Goal: Find specific page/section: Find specific page/section

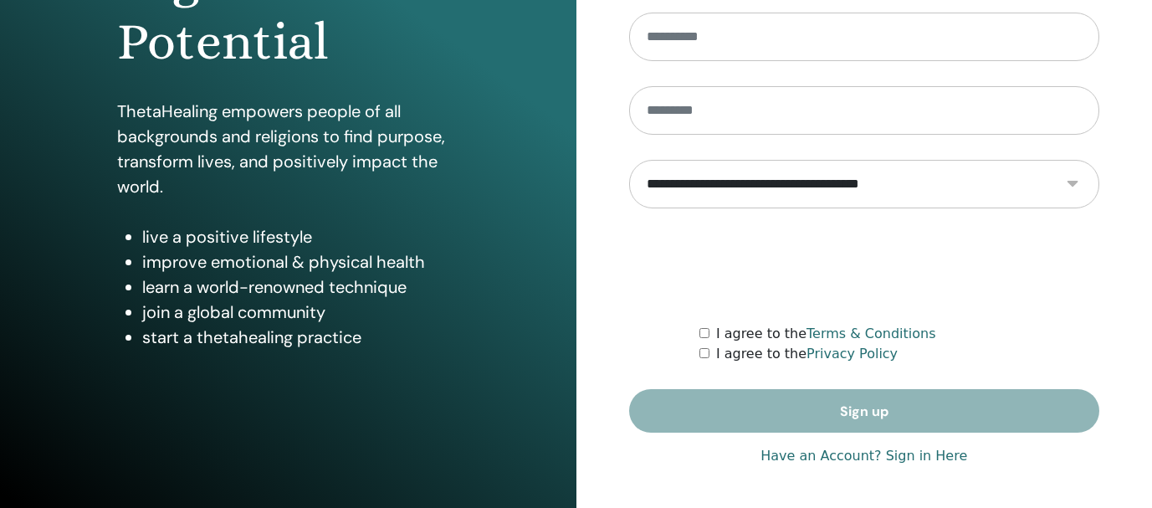
scroll to position [295, 0]
type input "**********"
click at [929, 457] on link "Have an Account? Sign in Here" at bounding box center [863, 456] width 207 height 20
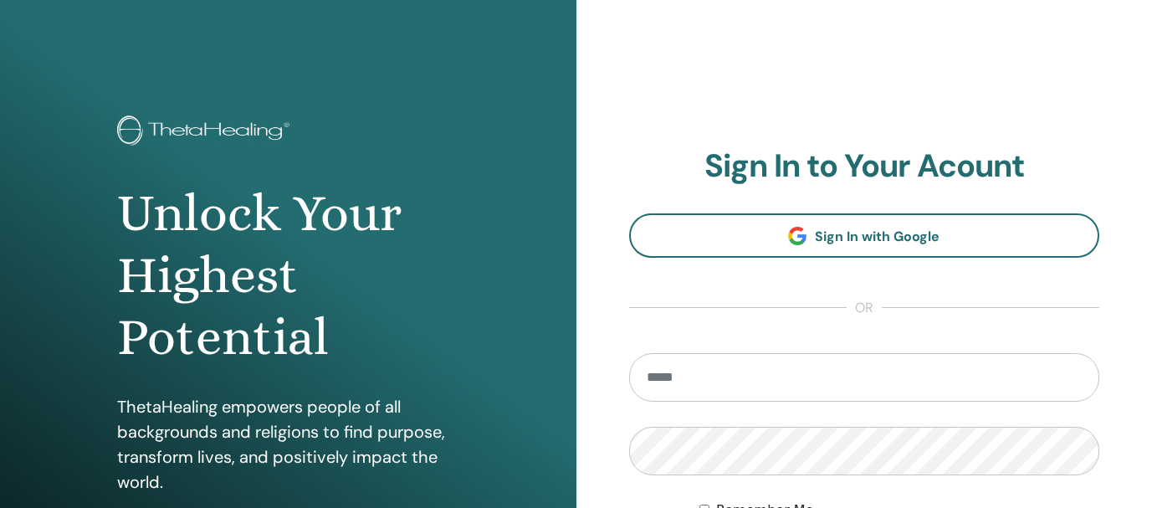
scroll to position [13, 0]
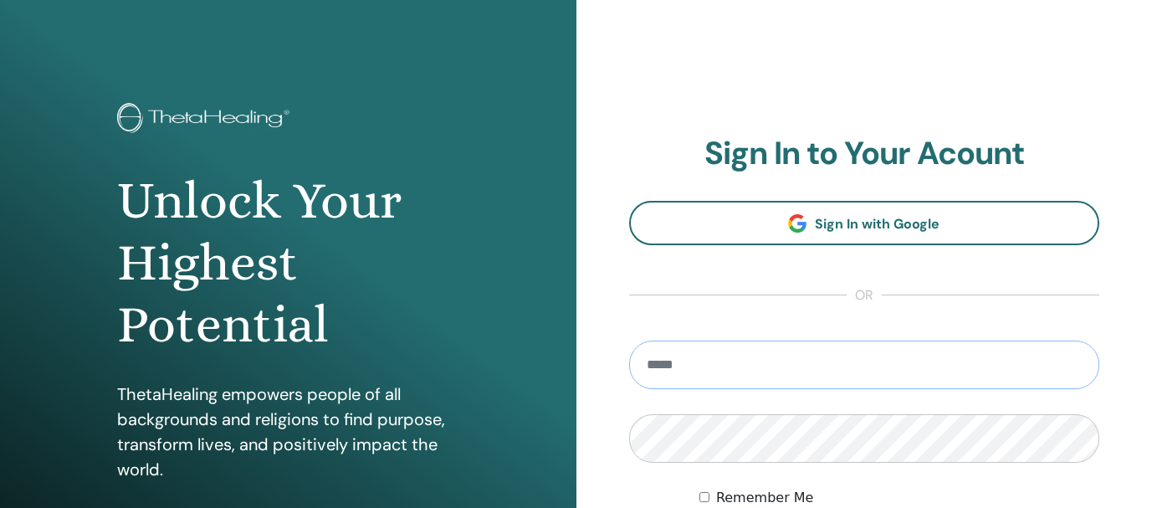
click at [838, 361] on input "email" at bounding box center [864, 364] width 471 height 49
type input "**********"
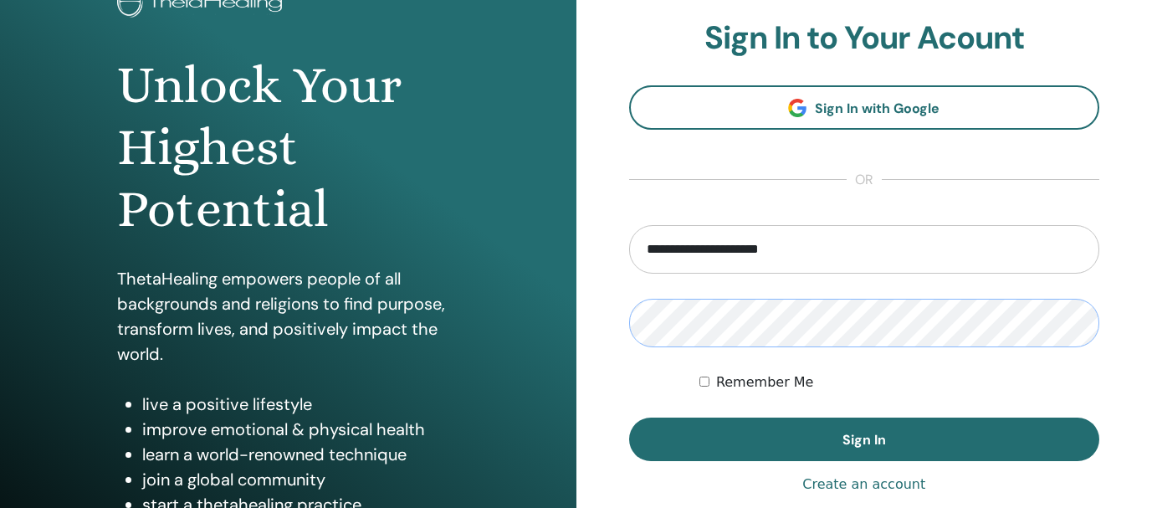
scroll to position [172, 0]
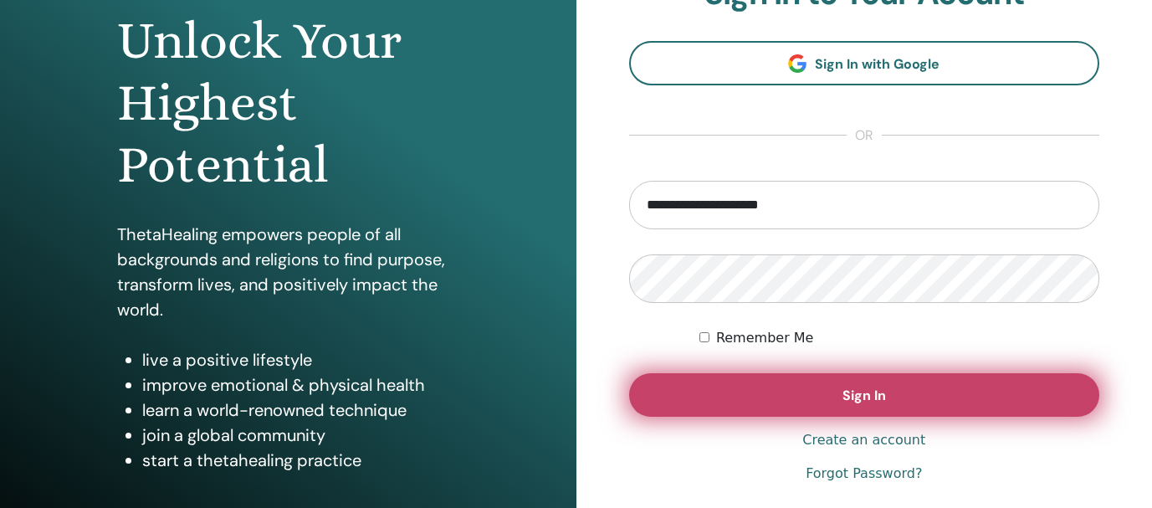
click at [831, 376] on button "Sign In" at bounding box center [864, 395] width 471 height 44
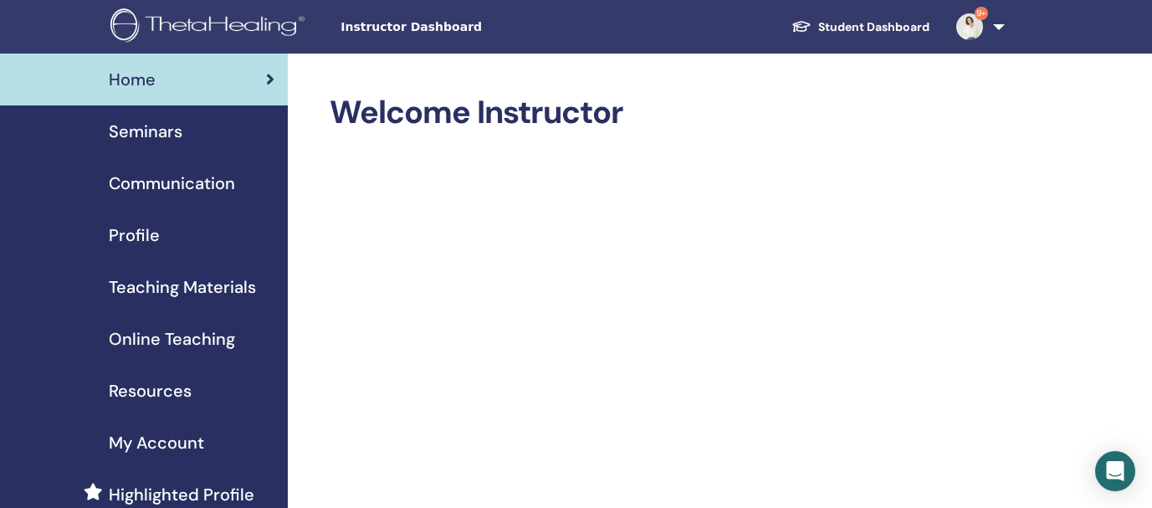
click at [172, 346] on span "Online Teaching" at bounding box center [172, 338] width 126 height 25
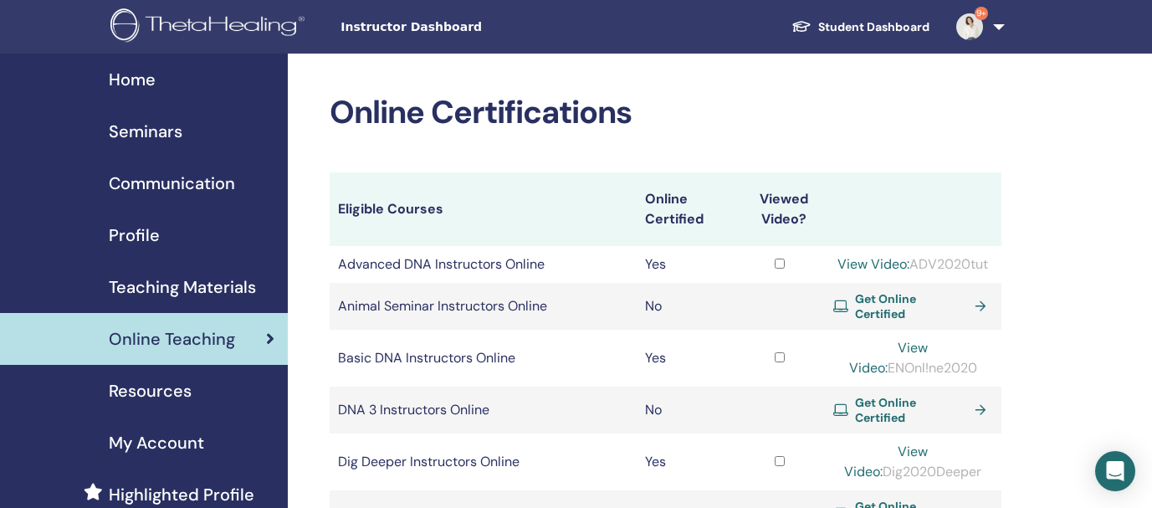
click at [164, 393] on span "Resources" at bounding box center [150, 390] width 83 height 25
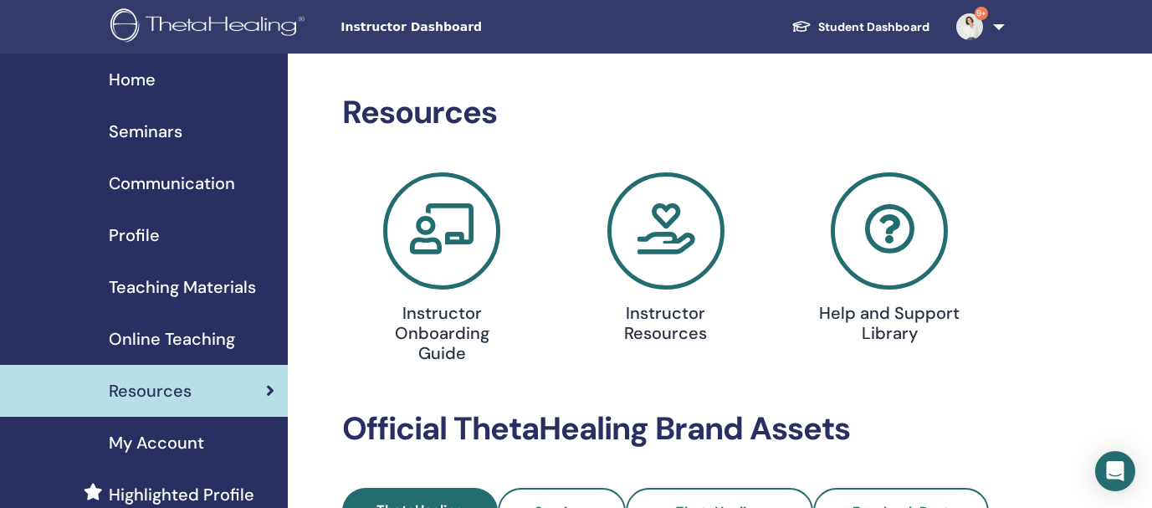
click at [204, 288] on span "Teaching Materials" at bounding box center [182, 286] width 147 height 25
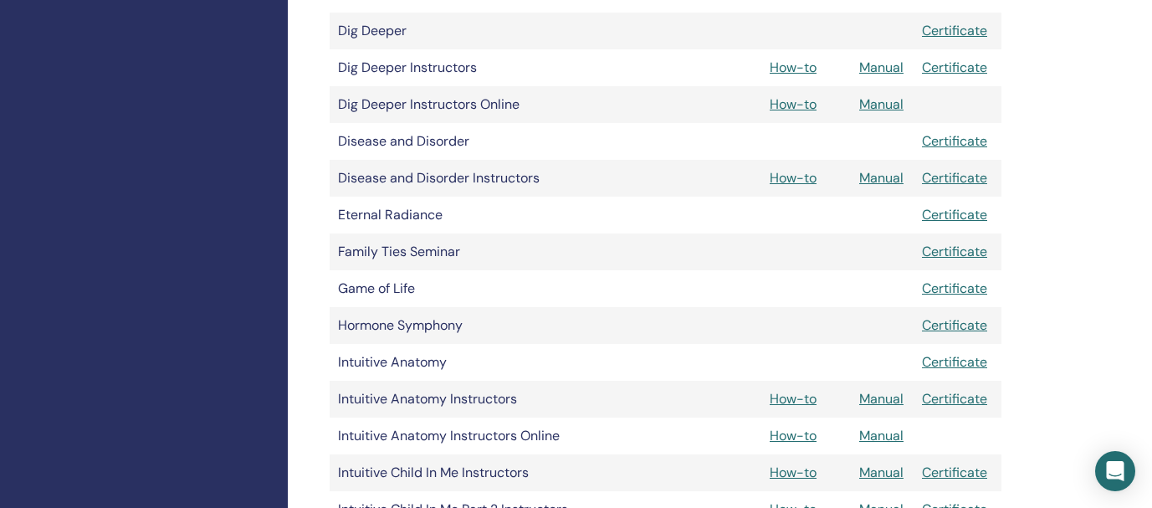
scroll to position [895, 0]
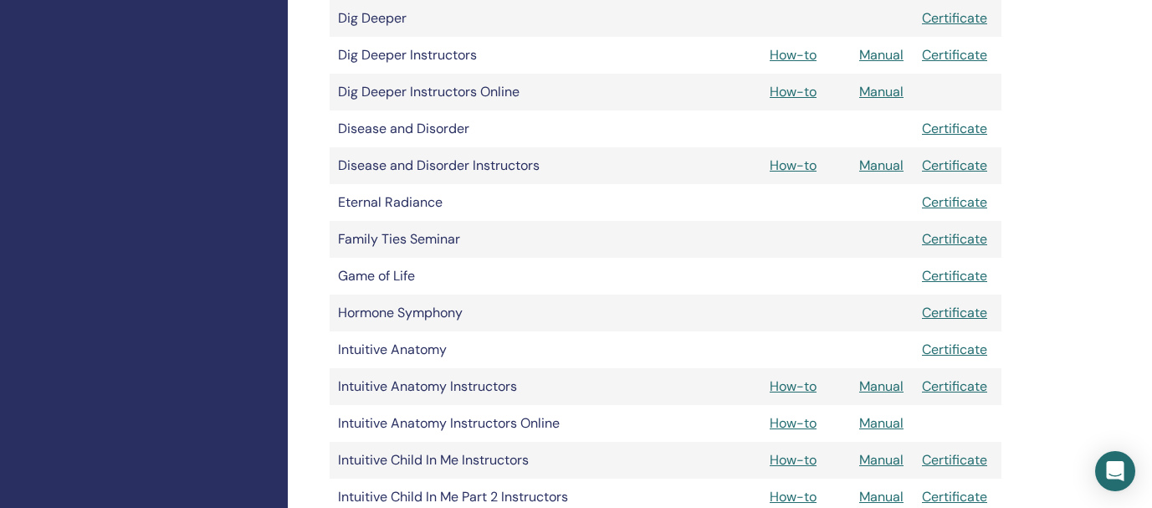
click at [807, 423] on link "How-to" at bounding box center [793, 423] width 47 height 18
